Goal: Navigation & Orientation: Find specific page/section

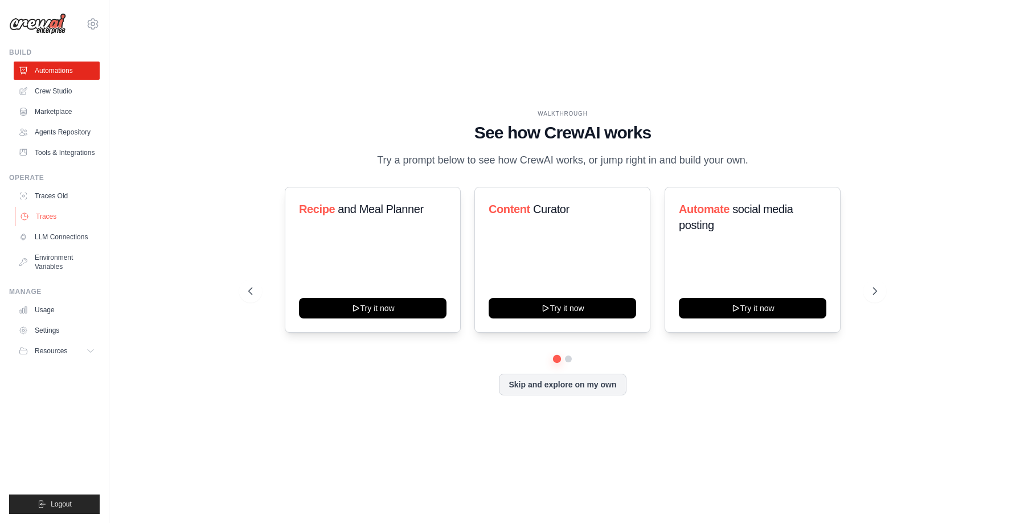
click at [46, 219] on link "Traces" at bounding box center [58, 216] width 86 height 18
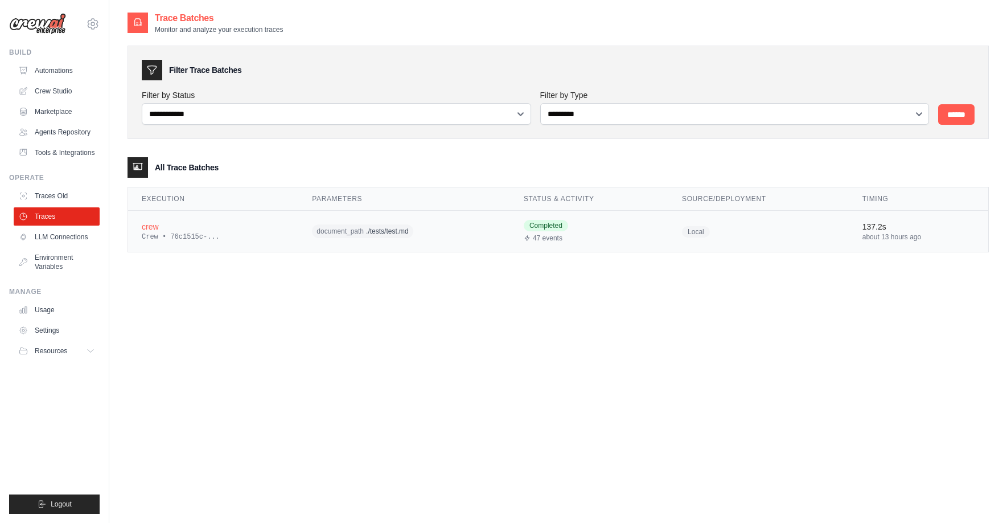
click at [171, 235] on div "Crew • 76c1515c-..." at bounding box center [213, 236] width 143 height 9
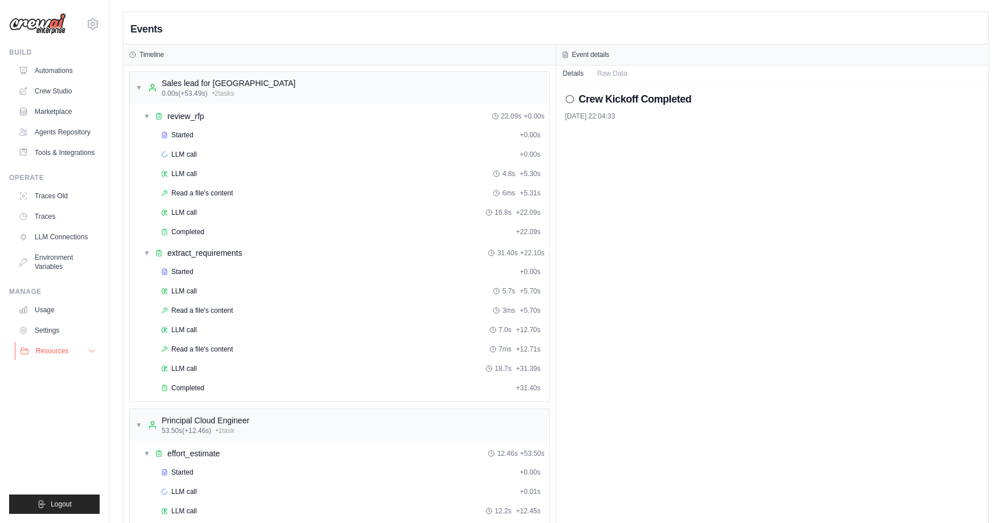
click at [46, 351] on span "Resources" at bounding box center [52, 350] width 32 height 9
click at [46, 327] on link "Settings" at bounding box center [58, 330] width 86 height 18
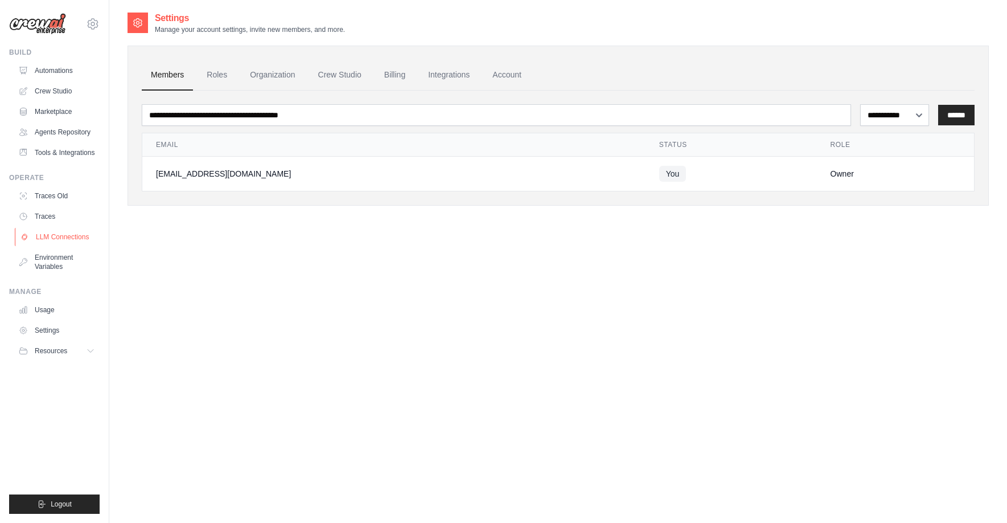
click at [49, 235] on link "LLM Connections" at bounding box center [58, 237] width 86 height 18
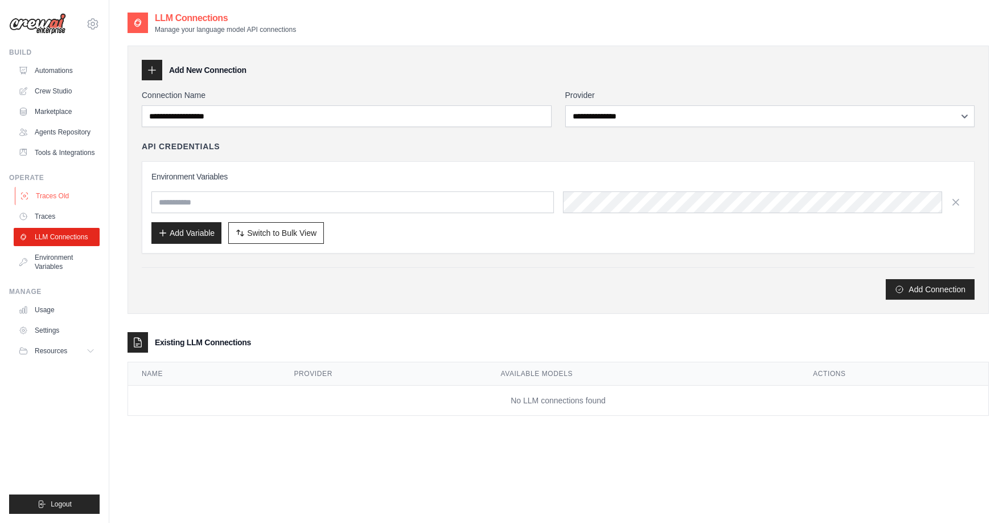
click at [35, 193] on link "Traces Old" at bounding box center [58, 196] width 86 height 18
click at [46, 129] on link "Agents Repository" at bounding box center [58, 132] width 86 height 18
